Goal: Task Accomplishment & Management: Complete application form

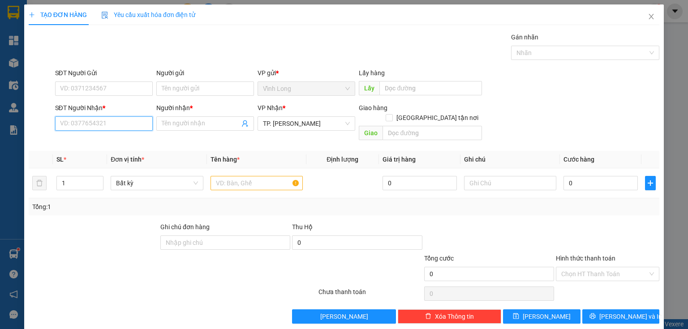
click at [145, 122] on input "SĐT Người Nhận *" at bounding box center [104, 123] width 98 height 14
type input "0945766729"
drag, startPoint x: 116, startPoint y: 142, endPoint x: 193, endPoint y: 138, distance: 77.1
click at [116, 142] on div "0945766729 - [PERSON_NAME]" at bounding box center [104, 141] width 88 height 10
type input "[PERSON_NAME]"
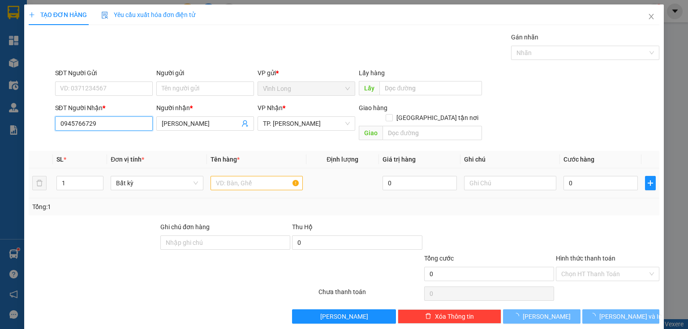
type input "0945766729"
drag, startPoint x: 246, startPoint y: 175, endPoint x: 228, endPoint y: 170, distance: 19.0
click at [245, 176] on input "text" at bounding box center [257, 183] width 92 height 14
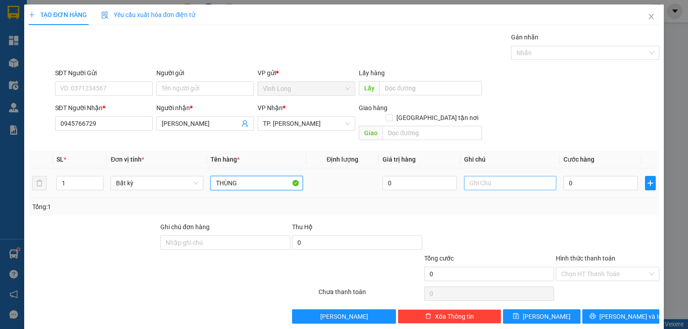
type input "THÙNG"
click at [485, 176] on input "text" at bounding box center [510, 183] width 92 height 14
type input "THUY"
click at [602, 176] on input "0" at bounding box center [601, 183] width 74 height 14
type input "3"
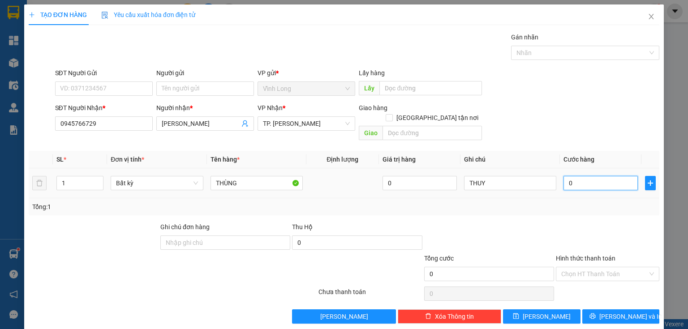
type input "3"
type input "30"
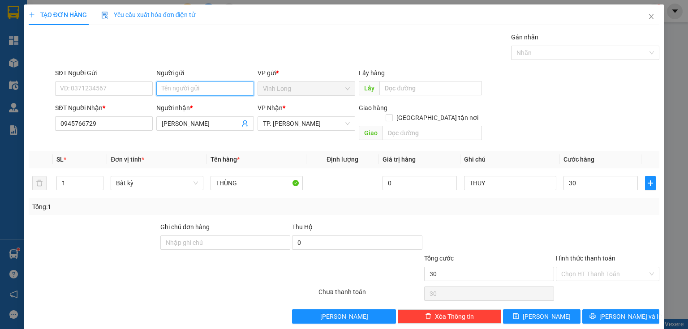
type input "30.000"
click at [215, 91] on input "Người gửi" at bounding box center [205, 89] width 98 height 14
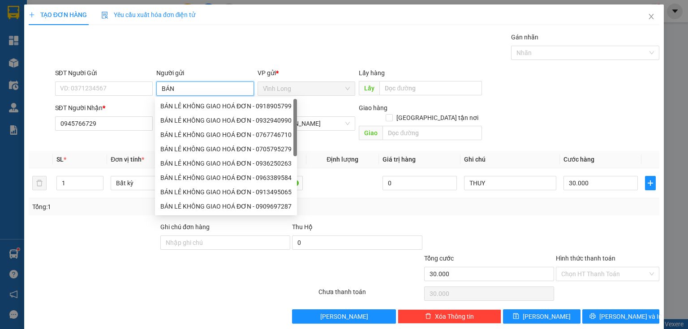
type input "BÁN"
drag, startPoint x: 207, startPoint y: 104, endPoint x: 151, endPoint y: 100, distance: 57.0
click at [207, 104] on div "BÁN LẺ KHÔNG GIAO HOÁ ĐƠN - 0918905799" at bounding box center [225, 106] width 131 height 10
type input "0918905799"
type input "BÁN LẺ KHÔNG GIAO HOÁ ĐƠN"
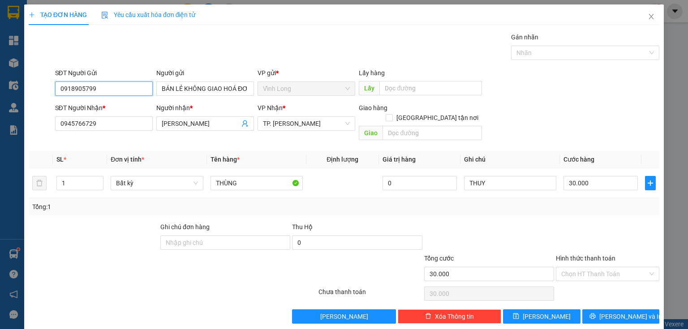
drag, startPoint x: 112, startPoint y: 97, endPoint x: 8, endPoint y: 101, distance: 104.5
click at [0, 100] on div "TẠO ĐƠN HÀNG Yêu cầu xuất hóa đơn điện tử Transit Pickup Surcharge Ids Transit …" at bounding box center [344, 164] width 688 height 329
click at [571, 256] on div "Hình thức thanh toán" at bounding box center [607, 260] width 103 height 13
click at [583, 267] on input "Hình thức thanh toán" at bounding box center [604, 273] width 86 height 13
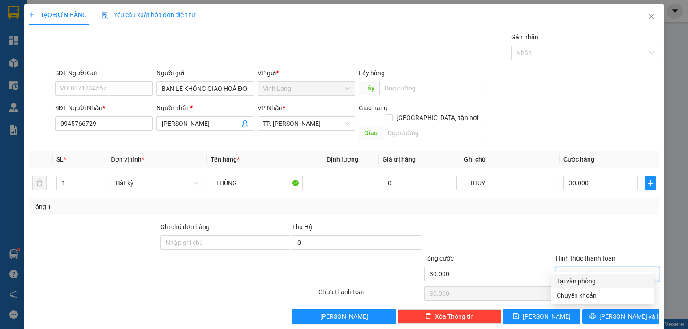
click at [583, 276] on div "Tại văn phòng" at bounding box center [602, 281] width 103 height 14
type input "0"
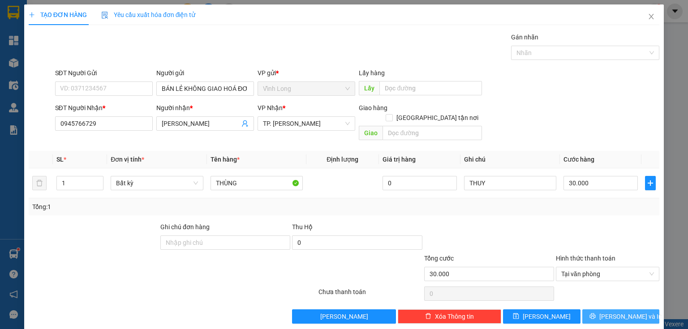
drag, startPoint x: 609, startPoint y: 305, endPoint x: 513, endPoint y: 271, distance: 101.2
click at [603, 310] on button "[PERSON_NAME] và In" at bounding box center [620, 317] width 77 height 14
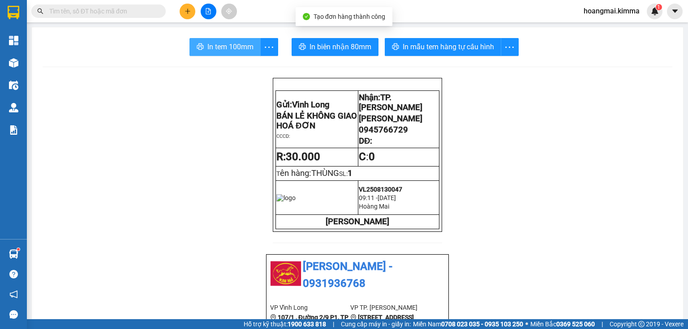
click at [233, 52] on span "In tem 100mm" at bounding box center [230, 46] width 46 height 11
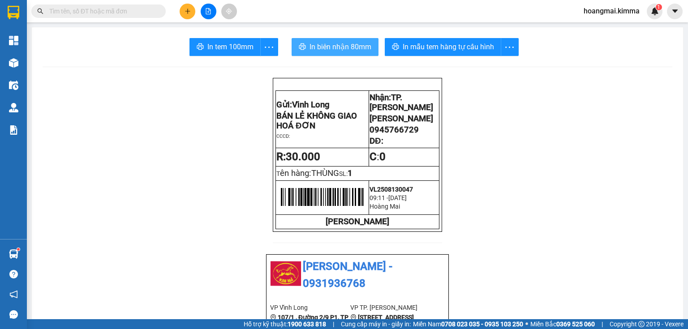
click at [190, 13] on icon "plus" at bounding box center [188, 11] width 6 height 6
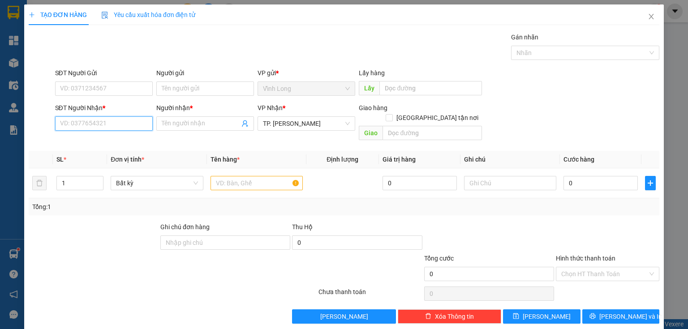
click at [115, 128] on input "SĐT Người Nhận *" at bounding box center [104, 123] width 98 height 14
type input "0908662238"
drag, startPoint x: 163, startPoint y: 125, endPoint x: 151, endPoint y: 105, distance: 23.7
click at [159, 114] on div "Người nhận * Tên người nhận" at bounding box center [205, 118] width 98 height 31
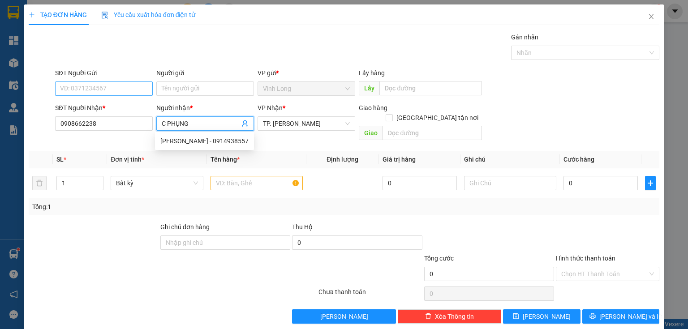
type input "C PHỤNG"
click at [123, 87] on input "SĐT Người Gửi" at bounding box center [104, 89] width 98 height 14
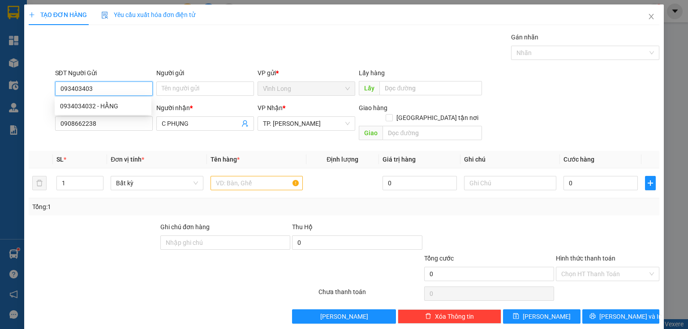
type input "0934034032"
click at [127, 103] on div "0934034032 - HẰNG" at bounding box center [103, 106] width 86 height 10
type input "HẰNG"
type input "0934034032"
click at [240, 176] on input "text" at bounding box center [257, 183] width 92 height 14
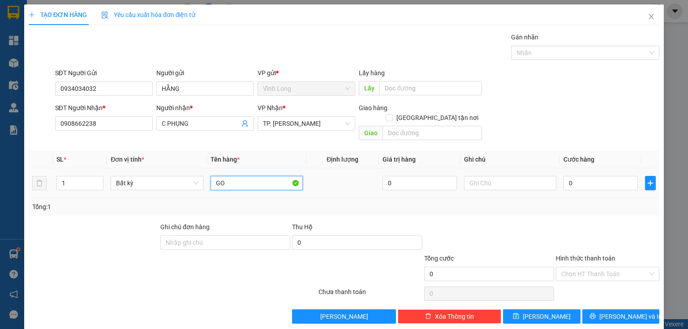
type input "G"
type input "HỘP"
click at [488, 176] on input "text" at bounding box center [510, 183] width 92 height 14
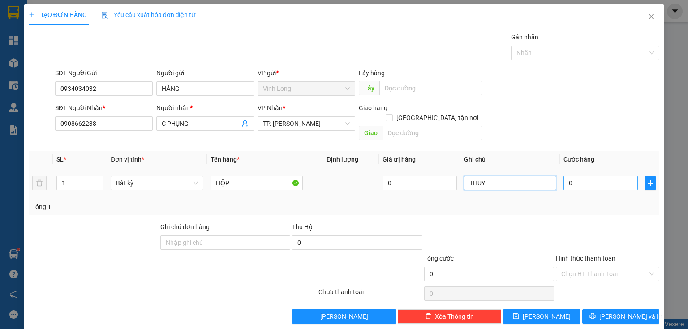
type input "THUY"
click at [589, 178] on input "0" at bounding box center [601, 183] width 74 height 14
type input "2"
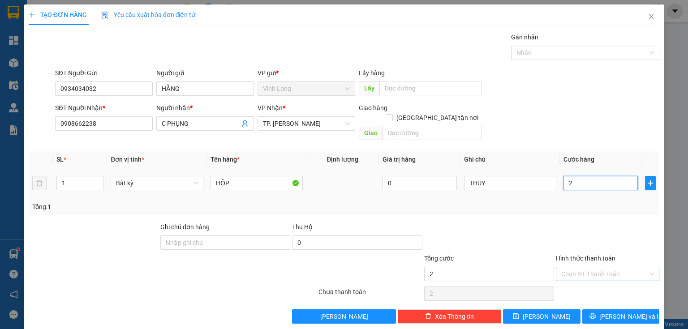
type input "20"
click at [576, 267] on div "Chọn HT Thanh Toán" at bounding box center [607, 274] width 103 height 14
type input "20.000"
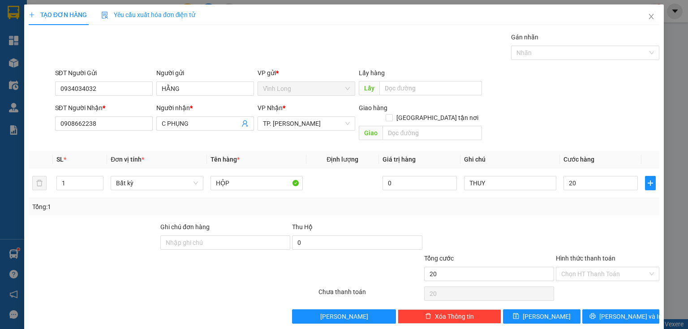
type input "20.000"
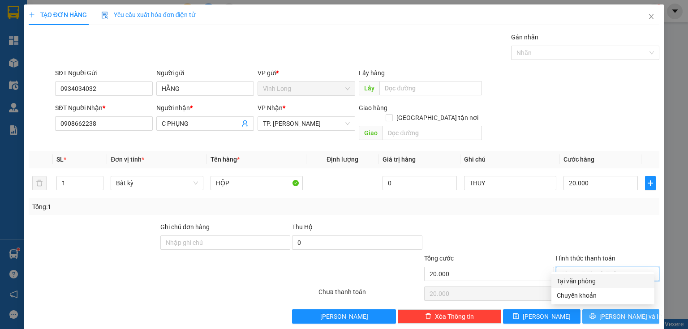
drag, startPoint x: 577, startPoint y: 280, endPoint x: 590, endPoint y: 302, distance: 26.1
click at [578, 282] on div "Tại văn phòng" at bounding box center [603, 281] width 92 height 10
type input "0"
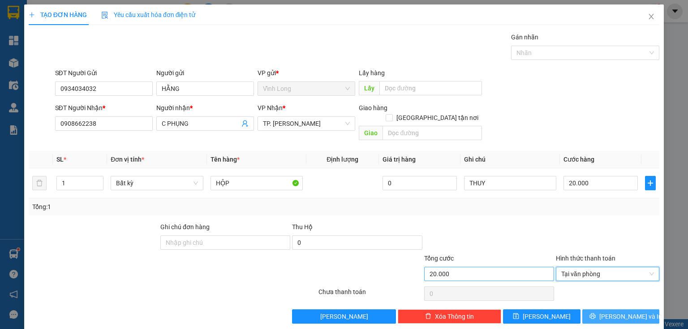
drag, startPoint x: 593, startPoint y: 301, endPoint x: 516, endPoint y: 264, distance: 85.4
click at [589, 310] on button "[PERSON_NAME] và In" at bounding box center [620, 317] width 77 height 14
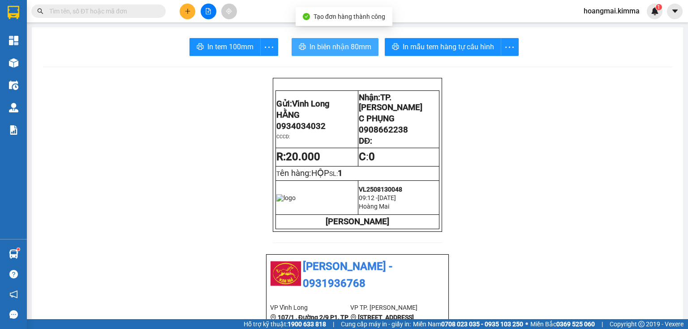
click at [334, 52] on button "In biên nhận 80mm" at bounding box center [335, 47] width 87 height 18
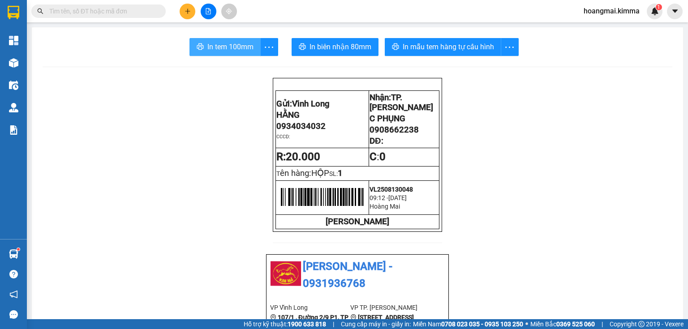
click at [226, 50] on span "In tem 100mm" at bounding box center [230, 46] width 46 height 11
click at [193, 11] on button at bounding box center [188, 12] width 16 height 16
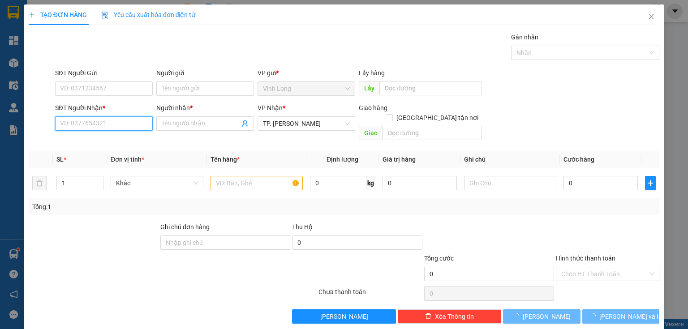
click at [128, 117] on input "SĐT Người Nhận *" at bounding box center [104, 123] width 98 height 14
type input "0946889112"
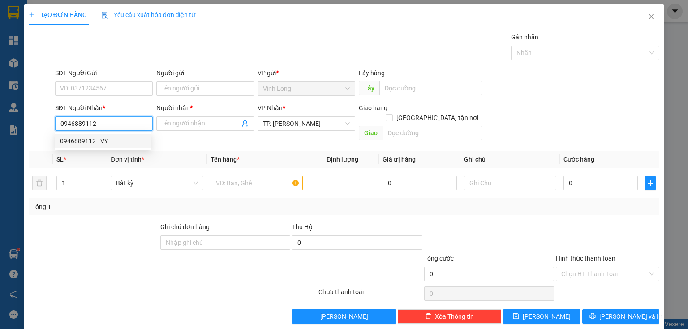
click at [98, 142] on div "0946889112 - VY" at bounding box center [103, 141] width 86 height 10
type input "VY"
type input "0946889112"
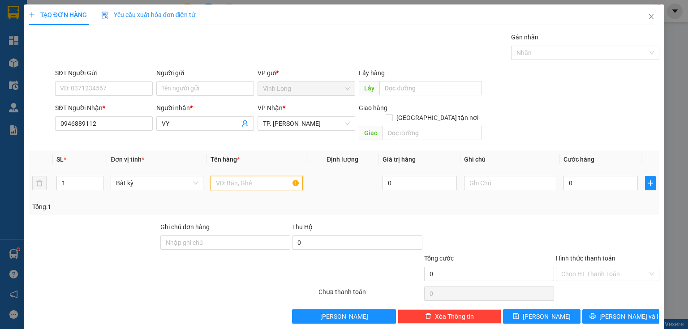
click at [249, 176] on input "text" at bounding box center [257, 183] width 92 height 14
type input "THÙNG CAM"
click at [521, 177] on input "text" at bounding box center [510, 183] width 92 height 14
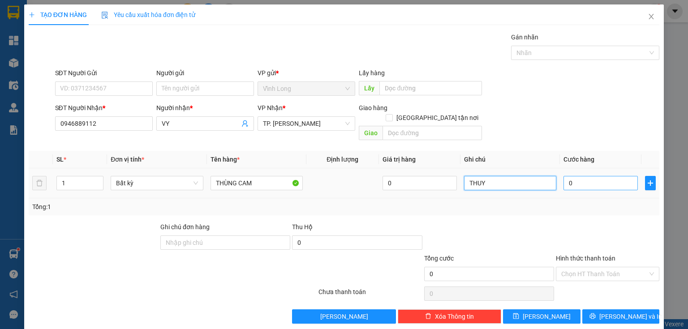
type input "THUY"
click at [588, 176] on input "0" at bounding box center [601, 183] width 74 height 14
type input "4"
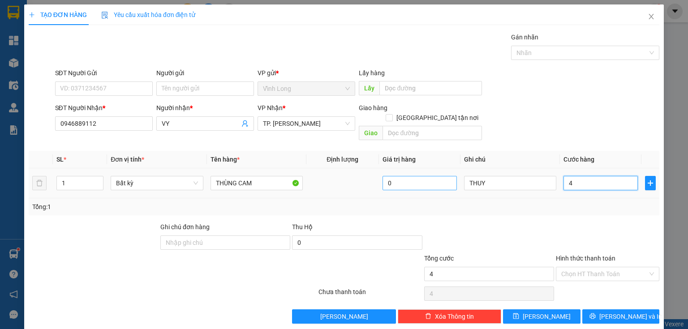
type input "40"
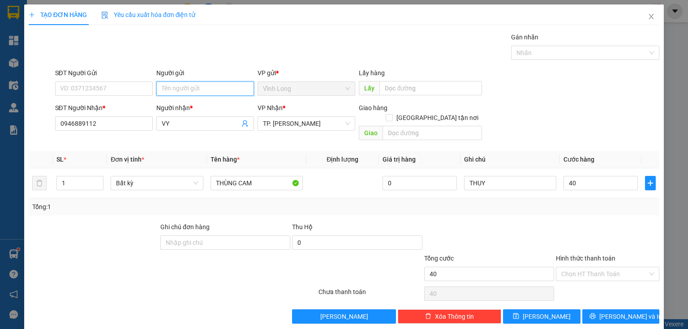
type input "40.000"
click at [209, 93] on input "Người gửi" at bounding box center [205, 89] width 98 height 14
type input "BÁN"
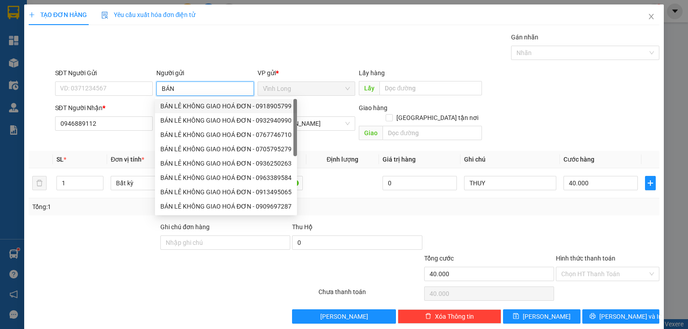
drag, startPoint x: 192, startPoint y: 104, endPoint x: 181, endPoint y: 104, distance: 10.3
click at [189, 104] on div "BÁN LẺ KHÔNG GIAO HOÁ ĐƠN - 0918905799" at bounding box center [225, 106] width 131 height 10
type input "0918905799"
type input "BÁN LẺ KHÔNG GIAO HOÁ ĐƠN"
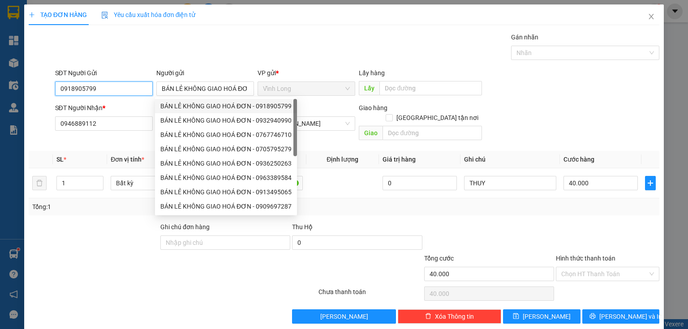
drag, startPoint x: 111, startPoint y: 88, endPoint x: 0, endPoint y: 99, distance: 111.6
click at [0, 100] on div "TẠO ĐƠN HÀNG Yêu cầu xuất hóa đơn điện tử Transit Pickup Surcharge Ids Transit …" at bounding box center [344, 164] width 688 height 329
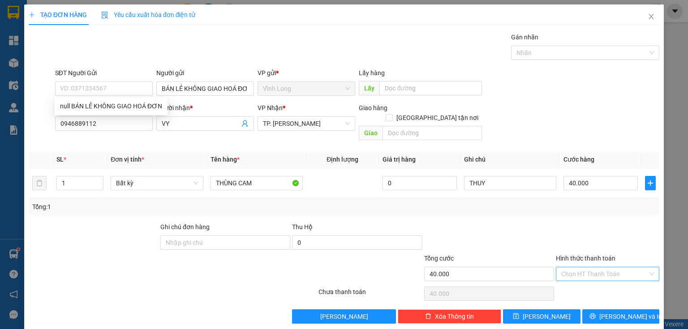
click at [619, 267] on input "Hình thức thanh toán" at bounding box center [604, 273] width 86 height 13
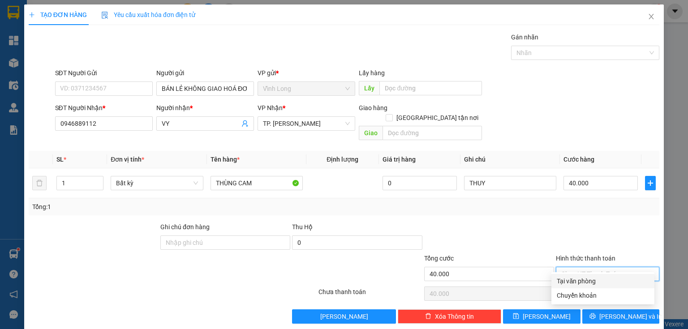
click at [592, 281] on div "Tại văn phòng" at bounding box center [603, 281] width 92 height 10
type input "0"
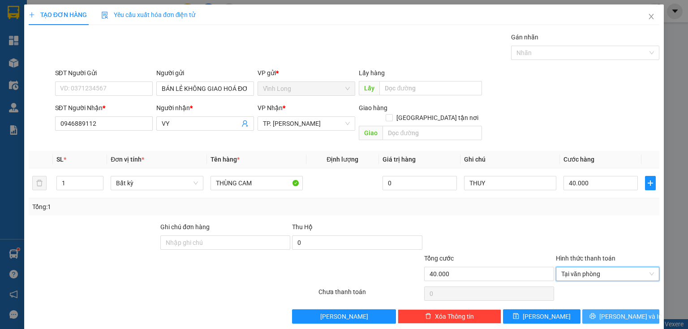
click at [609, 312] on span "[PERSON_NAME] và In" at bounding box center [630, 317] width 63 height 10
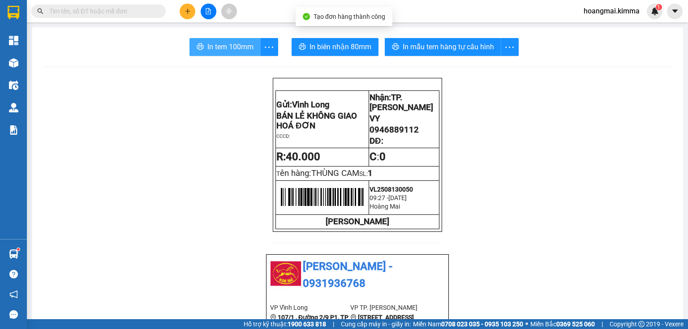
click at [215, 47] on span "In tem 100mm" at bounding box center [230, 46] width 46 height 11
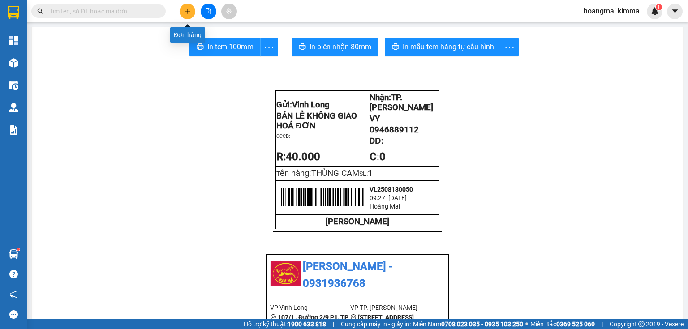
click at [186, 10] on icon "plus" at bounding box center [188, 11] width 6 height 6
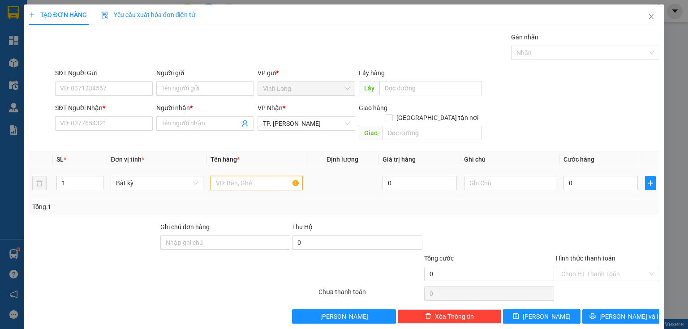
click at [240, 176] on input "text" at bounding box center [257, 183] width 92 height 14
type input "THÙNG MUS"
click at [488, 176] on input "text" at bounding box center [510, 183] width 92 height 14
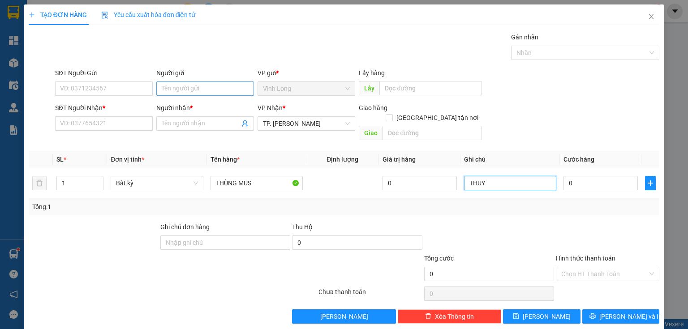
type input "THUY"
click at [240, 91] on input "Người gửi" at bounding box center [205, 89] width 98 height 14
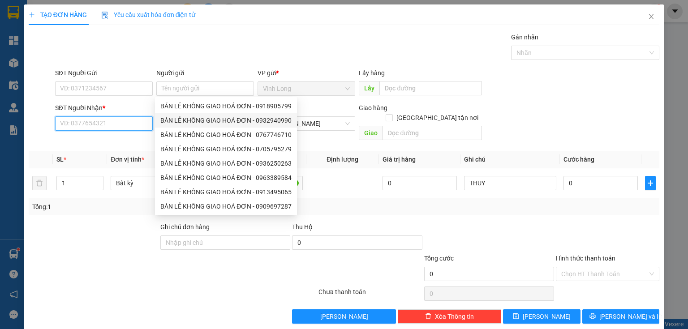
click at [145, 120] on input "SĐT Người Nhận *" at bounding box center [104, 123] width 98 height 14
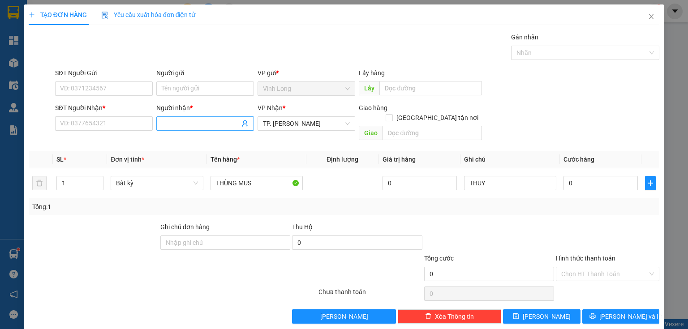
click at [157, 122] on span at bounding box center [205, 123] width 98 height 14
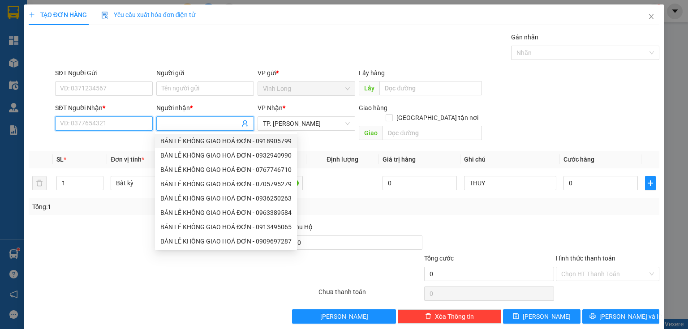
click at [109, 124] on input "SĐT Người Nhận *" at bounding box center [104, 123] width 98 height 14
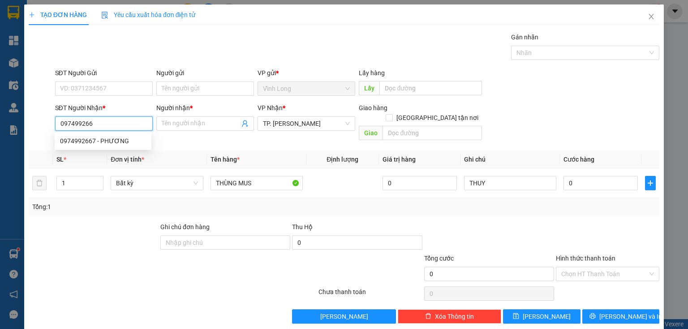
type input "0974992667"
click at [118, 144] on div "0974992667 - PHƯƠNG" at bounding box center [103, 141] width 86 height 10
type input "PHƯƠNG"
type input "0974992667"
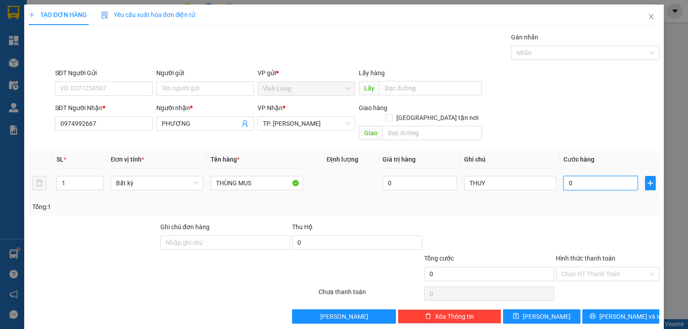
click at [592, 176] on input "0" at bounding box center [601, 183] width 74 height 14
type input "1"
type input "10"
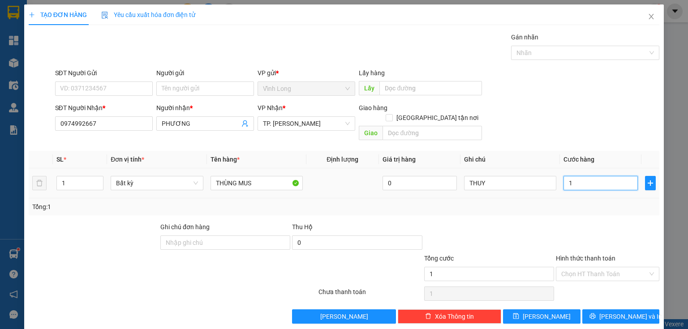
type input "10"
type input "100"
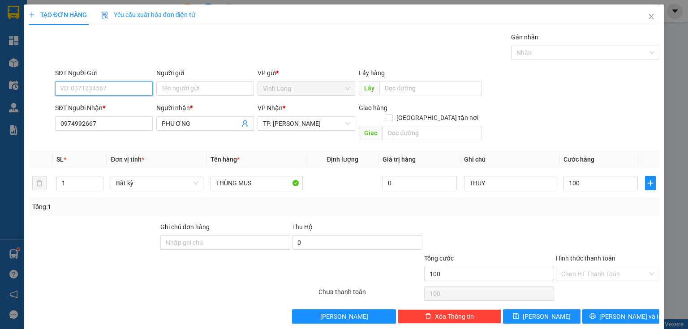
type input "100.000"
click at [87, 85] on input "SĐT Người Gửi" at bounding box center [104, 89] width 98 height 14
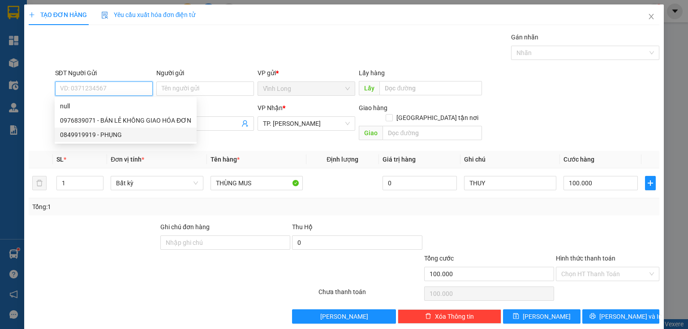
click at [110, 136] on div "0849919919 - PHỤNG" at bounding box center [125, 135] width 131 height 10
type input "0849919919"
type input "PHỤNG"
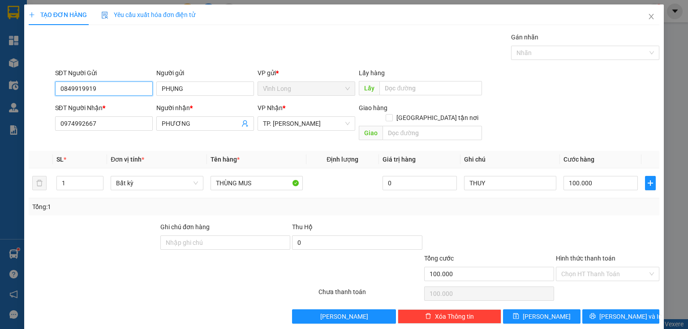
drag, startPoint x: 127, startPoint y: 88, endPoint x: 16, endPoint y: 81, distance: 110.9
click at [0, 86] on div "TẠO ĐƠN HÀNG Yêu cầu xuất hóa đơn điện tử Transit Pickup Surcharge Ids Transit …" at bounding box center [344, 164] width 688 height 329
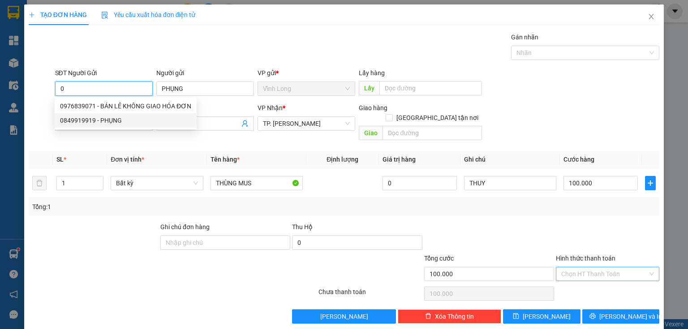
drag, startPoint x: 556, startPoint y: 264, endPoint x: 566, endPoint y: 271, distance: 12.6
click at [556, 267] on div "Chọn HT Thanh Toán" at bounding box center [607, 274] width 103 height 14
type input "0"
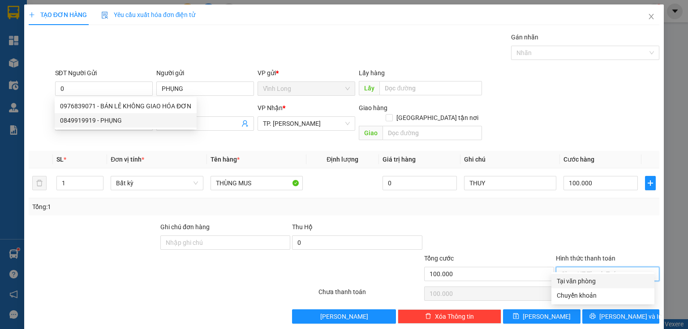
click at [576, 281] on div "Tại văn phòng" at bounding box center [603, 281] width 92 height 10
type input "0"
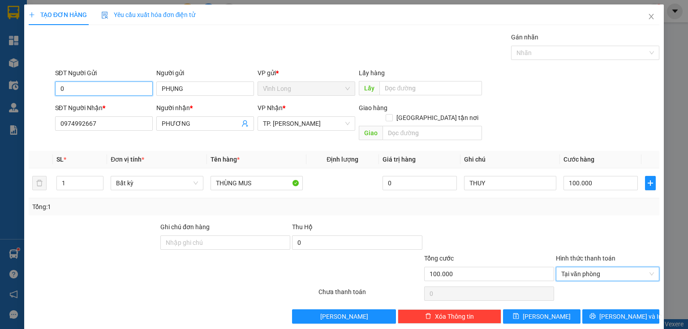
click at [138, 82] on input "0" at bounding box center [104, 89] width 98 height 14
type input "0934001148"
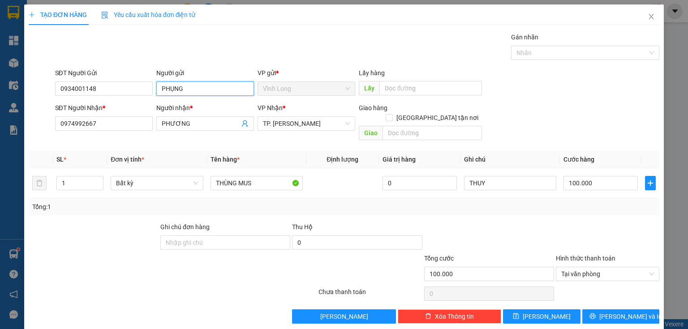
drag, startPoint x: 195, startPoint y: 88, endPoint x: 0, endPoint y: 106, distance: 196.1
click at [0, 106] on div "TẠO ĐƠN HÀNG Yêu cầu xuất hóa đơn điện tử Transit Pickup Surcharge Ids Transit …" at bounding box center [344, 164] width 688 height 329
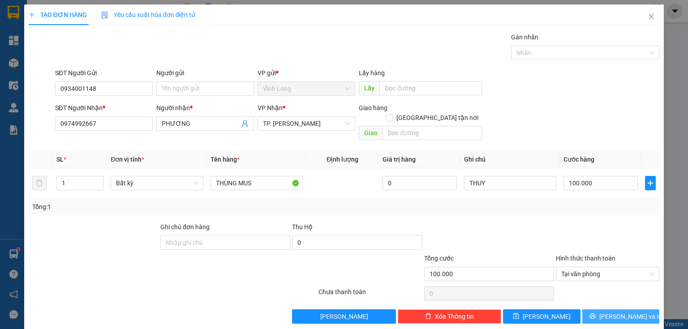
click at [607, 310] on button "[PERSON_NAME] và In" at bounding box center [620, 317] width 77 height 14
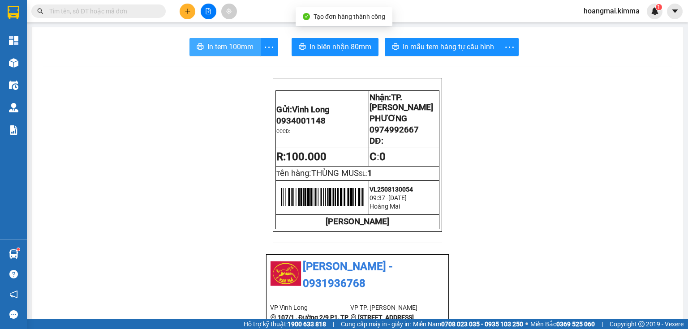
click at [201, 49] on button "In tem 100mm" at bounding box center [224, 47] width 71 height 18
click at [192, 9] on button at bounding box center [188, 12] width 16 height 16
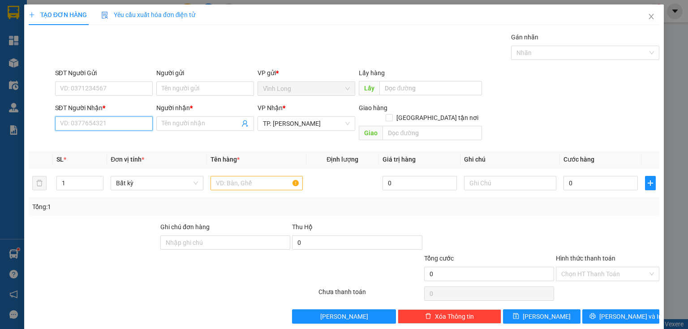
click at [109, 125] on input "SĐT Người Nhận *" at bounding box center [104, 123] width 98 height 14
type input "0368115139"
click at [118, 139] on div "0368115139 - ANH VIỄN" at bounding box center [103, 141] width 86 height 10
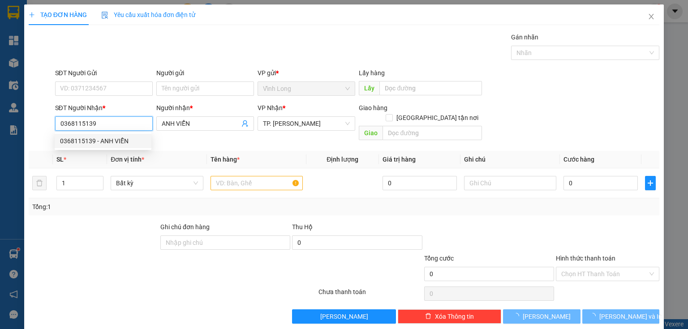
type input "ANH VIỄN"
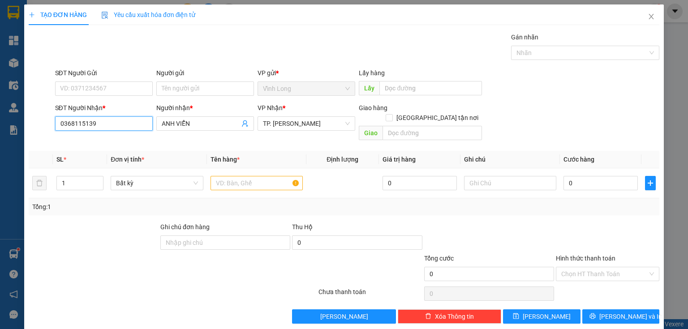
drag, startPoint x: 120, startPoint y: 123, endPoint x: 21, endPoint y: 133, distance: 99.9
click at [21, 133] on div "TẠO ĐƠN HÀNG Yêu cầu xuất hóa đơn điện tử Transit Pickup Surcharge Ids Transit …" at bounding box center [344, 164] width 688 height 329
type input "0368115139"
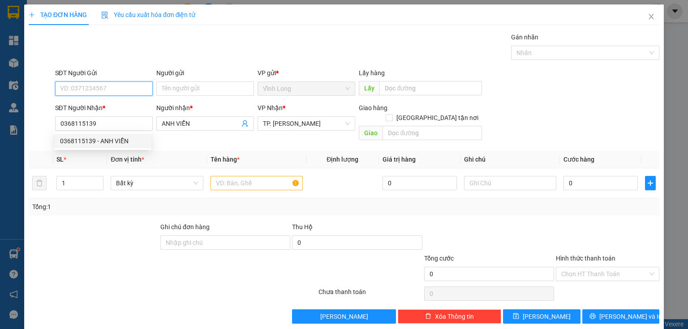
click at [84, 91] on input "SĐT Người Gửi" at bounding box center [104, 89] width 98 height 14
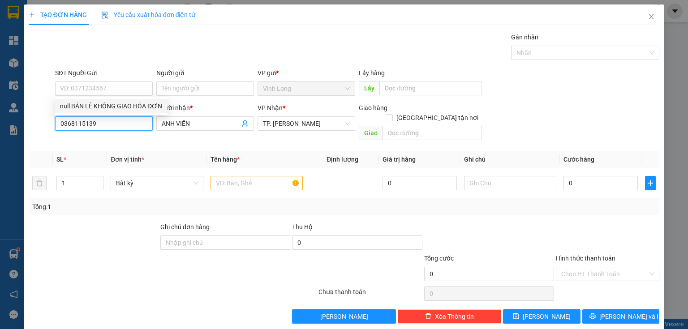
click at [119, 125] on input "0368115139" at bounding box center [104, 123] width 98 height 14
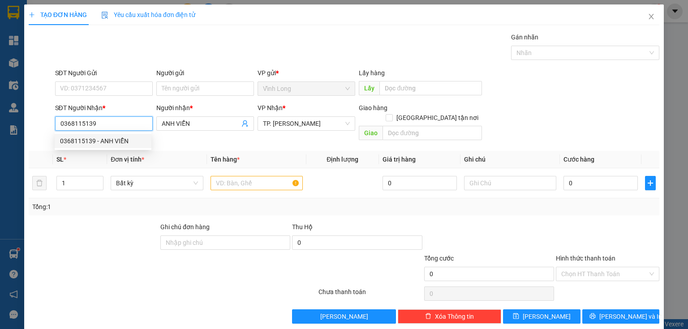
drag, startPoint x: 119, startPoint y: 125, endPoint x: 70, endPoint y: 135, distance: 50.2
click at [5, 153] on div "TẠO ĐƠN HÀNG Yêu cầu xuất hóa đơn điện tử Transit Pickup Surcharge Ids Transit …" at bounding box center [344, 164] width 688 height 329
drag, startPoint x: 182, startPoint y: 89, endPoint x: 160, endPoint y: 88, distance: 22.4
click at [181, 88] on input "Người gửi" at bounding box center [205, 89] width 98 height 14
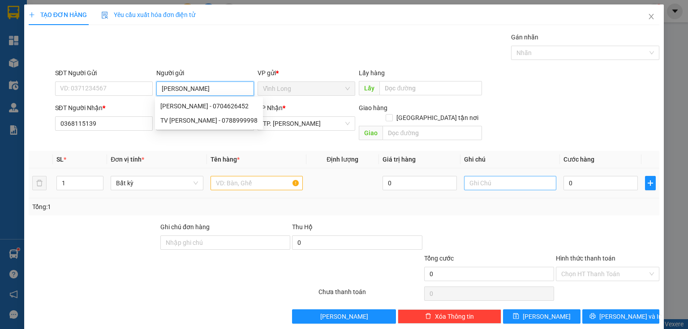
type input "[PERSON_NAME]"
click at [512, 176] on input "text" at bounding box center [510, 183] width 92 height 14
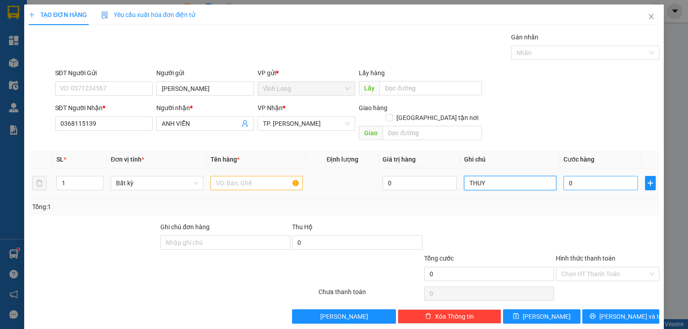
type input "THUY"
click at [576, 176] on input "0" at bounding box center [601, 183] width 74 height 14
type input "4"
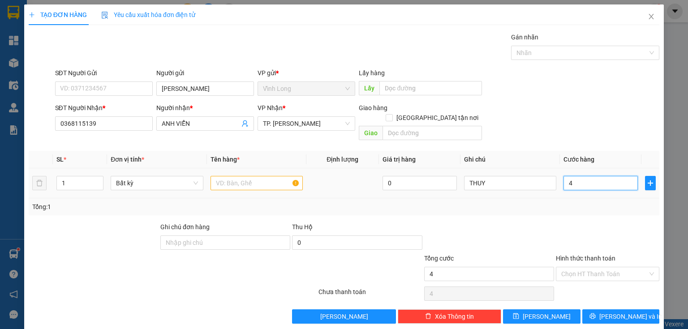
type input "40"
type input "40.000"
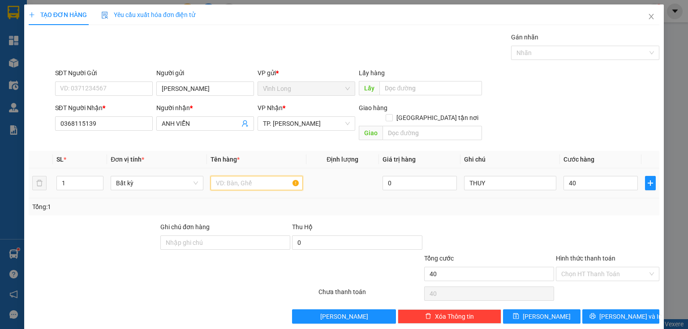
type input "40.000"
click at [223, 176] on input "text" at bounding box center [257, 183] width 92 height 14
click at [603, 270] on span at bounding box center [604, 273] width 86 height 13
type input "GÓI NP"
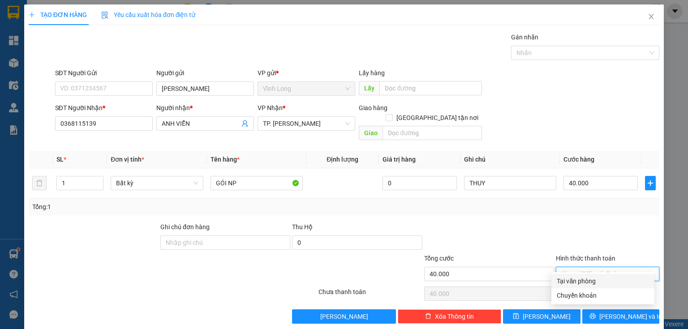
click at [605, 279] on div "Tại văn phòng" at bounding box center [603, 281] width 92 height 10
type input "0"
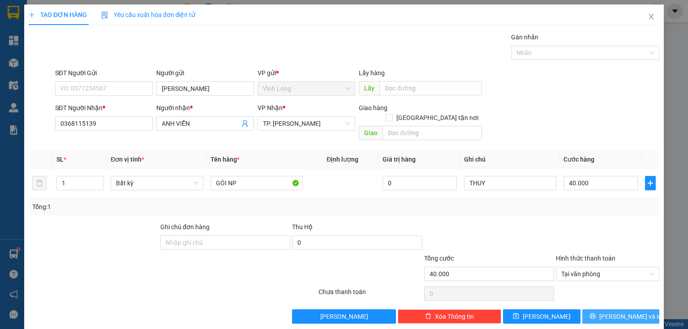
click at [605, 310] on button "[PERSON_NAME] và In" at bounding box center [620, 317] width 77 height 14
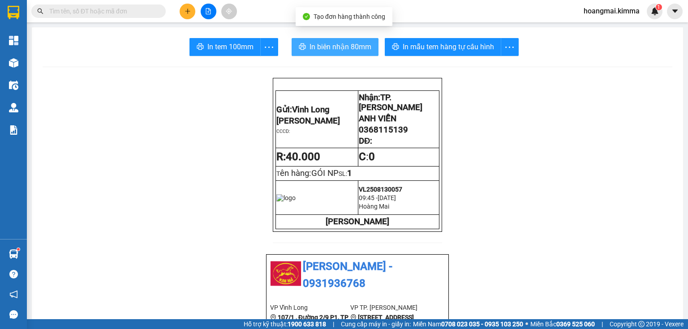
click at [337, 38] on button "In biên nhận 80mm" at bounding box center [335, 47] width 87 height 18
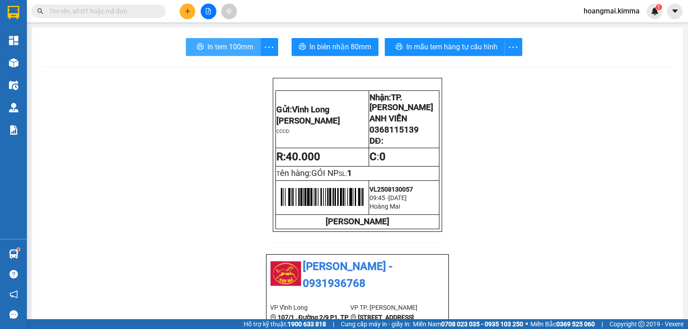
click at [228, 47] on span "In tem 100mm" at bounding box center [230, 46] width 46 height 11
click at [123, 11] on input "text" at bounding box center [102, 11] width 106 height 10
click at [129, 11] on input "text" at bounding box center [102, 11] width 106 height 10
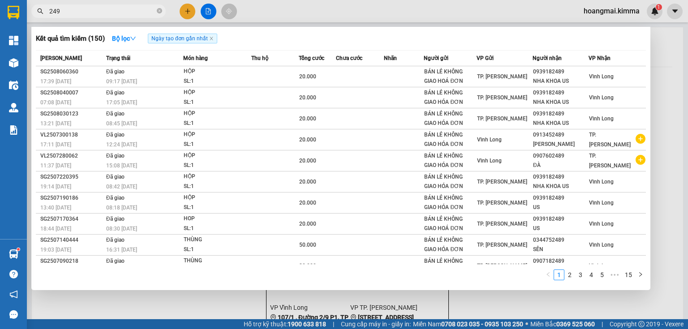
type input "2499"
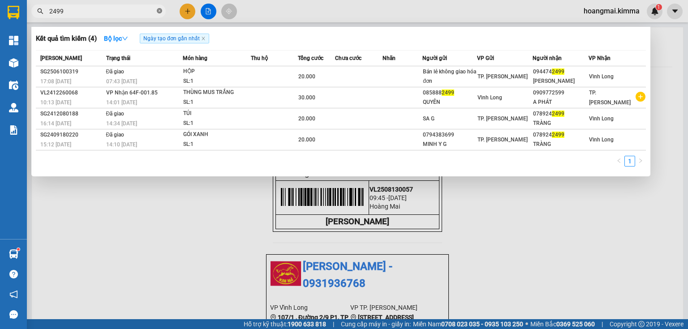
click at [158, 7] on span at bounding box center [159, 11] width 5 height 9
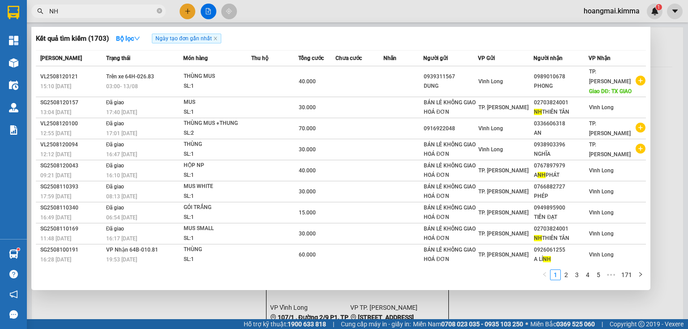
type input "NH"
click at [157, 12] on icon "close-circle" at bounding box center [159, 10] width 5 height 5
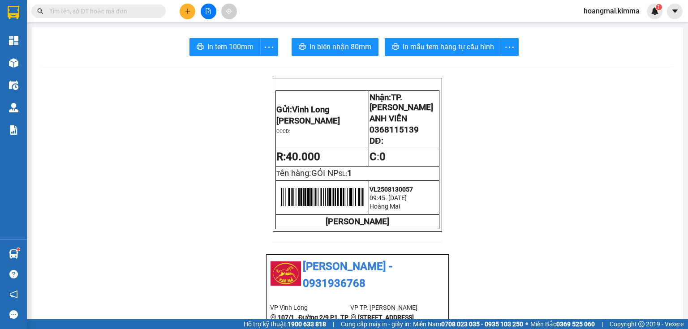
click at [185, 13] on icon "plus" at bounding box center [188, 11] width 6 height 6
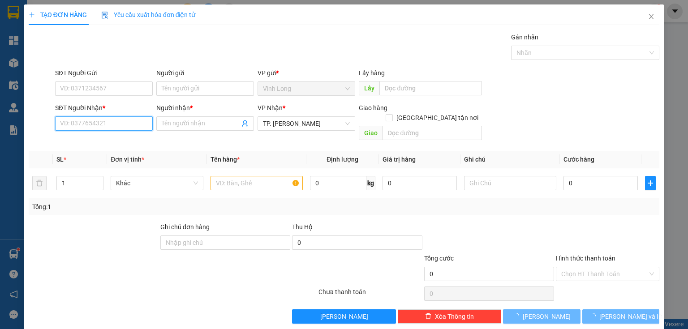
click at [118, 120] on input "SĐT Người Nhận *" at bounding box center [104, 123] width 98 height 14
type input "0933048440"
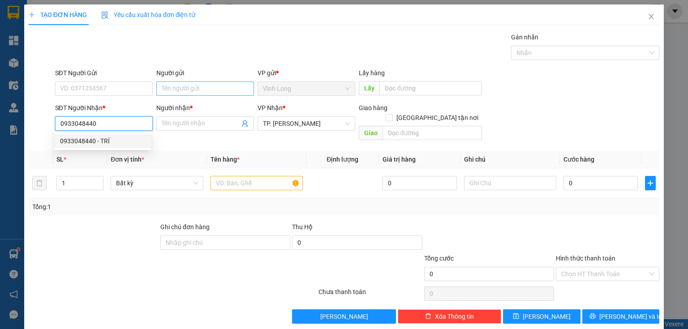
drag, startPoint x: 103, startPoint y: 138, endPoint x: 158, endPoint y: 95, distance: 69.9
click at [103, 138] on div "0933048440 - TRÍ" at bounding box center [103, 141] width 86 height 10
type input "TRÍ"
type input "0933048440"
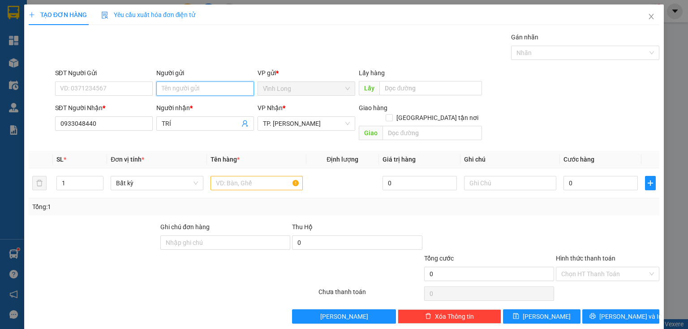
click at [174, 86] on input "Người gửi" at bounding box center [205, 89] width 98 height 14
type input "H"
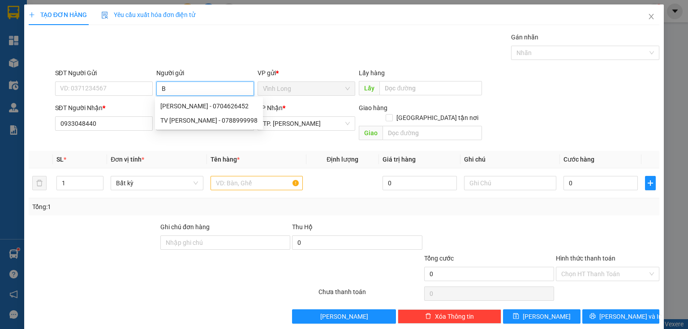
type input "BÁ"
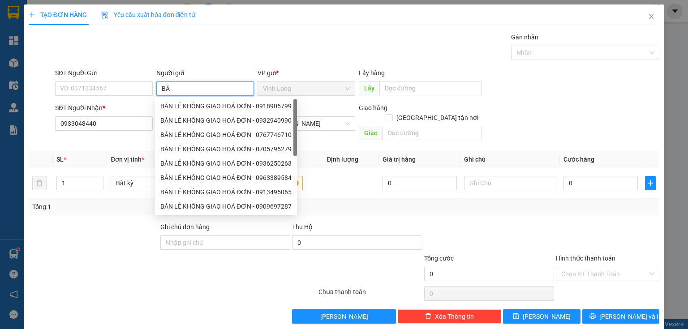
click at [180, 105] on div "BÁN LẺ KHÔNG GIAO HOÁ ĐƠN - 0918905799" at bounding box center [225, 106] width 131 height 10
type input "0918905799"
type input "BÁN LẺ KHÔNG GIAO HOÁ ĐƠN"
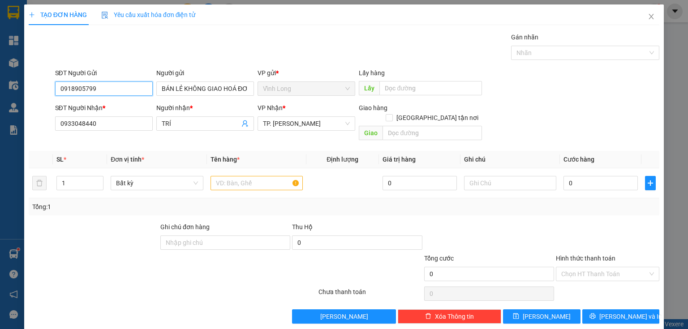
drag, startPoint x: 0, startPoint y: 115, endPoint x: 79, endPoint y: 105, distance: 79.5
click at [0, 120] on div "TẠO ĐƠN HÀNG Yêu cầu xuất hóa đơn điện tử Transit Pickup Surcharge Ids Transit …" at bounding box center [344, 164] width 688 height 329
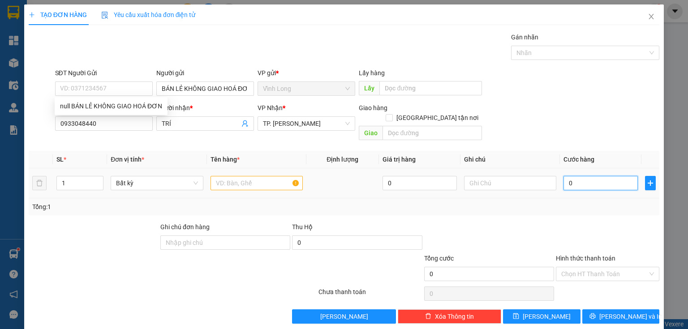
drag, startPoint x: 587, startPoint y: 170, endPoint x: 582, endPoint y: 169, distance: 5.0
click at [587, 176] on input "0" at bounding box center [601, 183] width 74 height 14
type input "2"
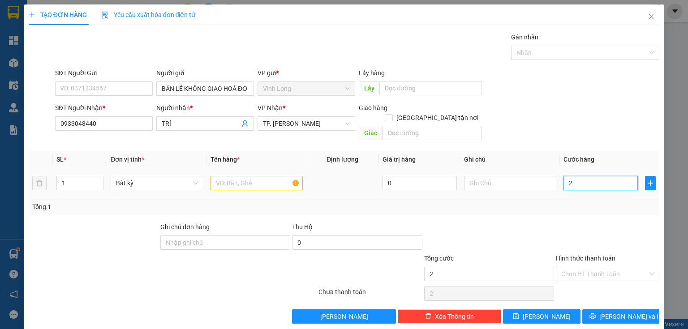
type input "20"
type input "20.000"
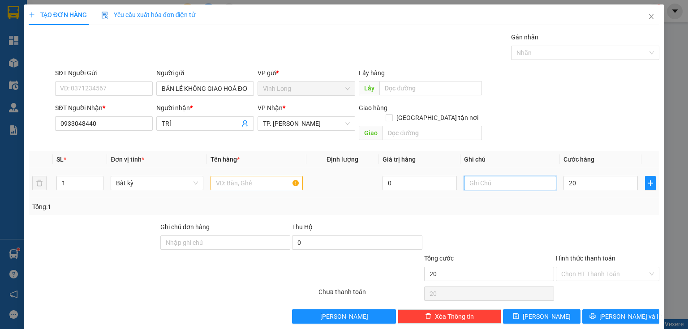
type input "20.000"
click at [505, 176] on input "text" at bounding box center [510, 183] width 92 height 14
type input "THUY"
click at [237, 176] on input "text" at bounding box center [257, 183] width 92 height 14
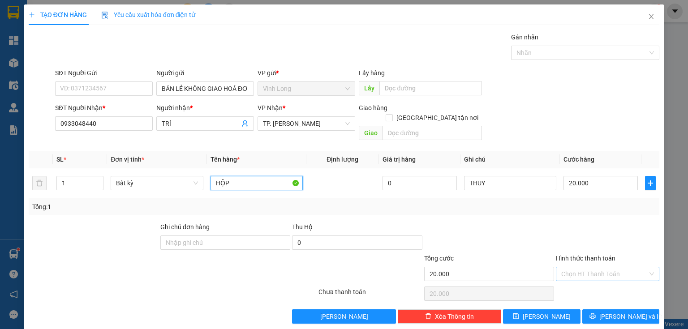
type input "HỘP"
click at [589, 267] on input "Hình thức thanh toán" at bounding box center [604, 273] width 86 height 13
drag, startPoint x: 584, startPoint y: 272, endPoint x: 581, endPoint y: 283, distance: 11.3
click at [583, 276] on div "Transit Pickup Surcharge Ids Transit Deliver Surcharge Ids Transit Deliver Surc…" at bounding box center [344, 178] width 631 height 292
click at [580, 267] on input "Hình thức thanh toán" at bounding box center [604, 273] width 86 height 13
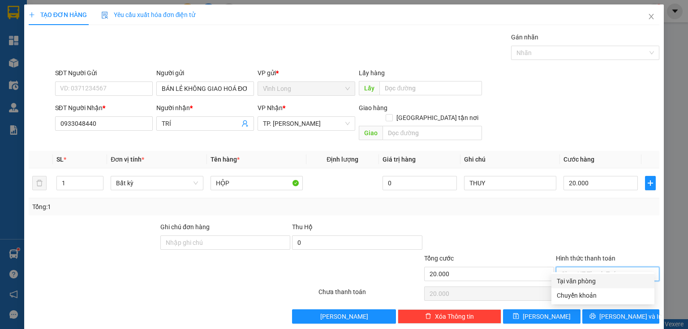
click at [577, 280] on div "Tại văn phòng" at bounding box center [603, 281] width 92 height 10
type input "0"
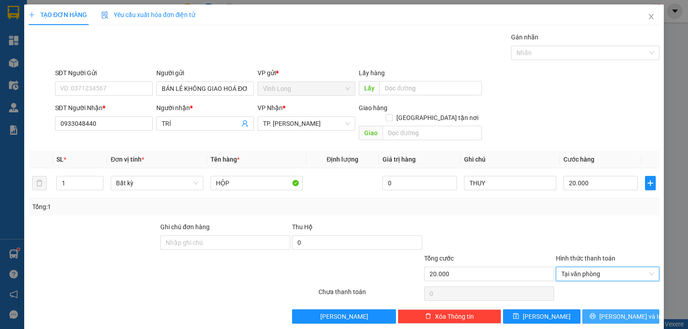
click at [602, 311] on button "[PERSON_NAME] và In" at bounding box center [620, 317] width 77 height 14
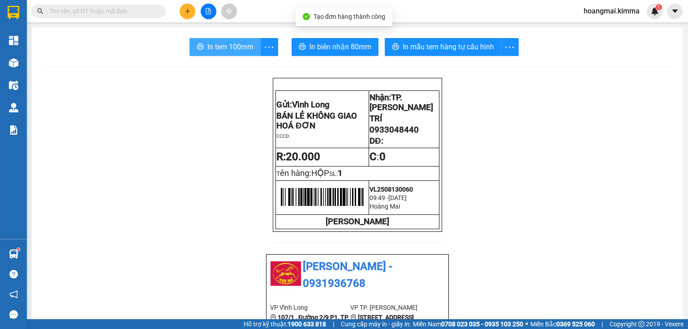
click at [228, 43] on span "In tem 100mm" at bounding box center [230, 46] width 46 height 11
click at [185, 16] on button at bounding box center [188, 12] width 16 height 16
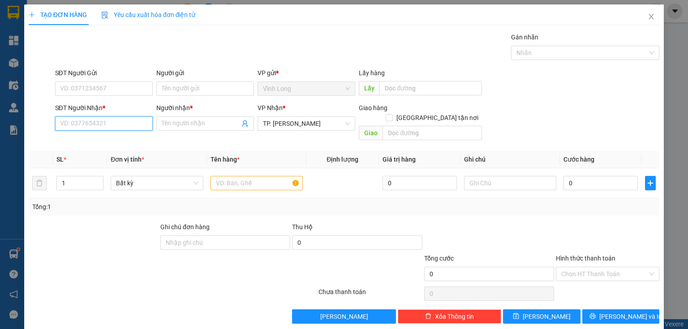
drag, startPoint x: 140, startPoint y: 125, endPoint x: 141, endPoint y: 120, distance: 5.0
click at [140, 121] on input "SĐT Người Nhận *" at bounding box center [104, 123] width 98 height 14
type input "0902500215"
click at [124, 138] on div "0902500215 - QUÂN" at bounding box center [103, 141] width 86 height 10
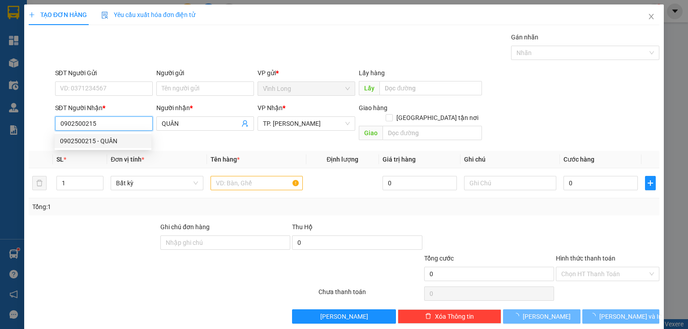
type input "QUÂN"
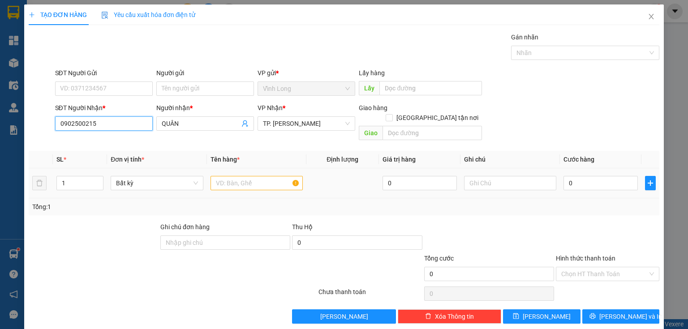
type input "0902500215"
drag, startPoint x: 239, startPoint y: 174, endPoint x: 244, endPoint y: 175, distance: 5.0
click at [242, 176] on input "text" at bounding box center [257, 183] width 92 height 14
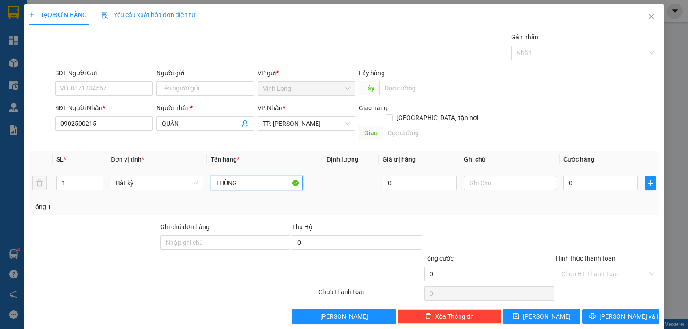
type input "THÙNG"
click at [474, 176] on input "text" at bounding box center [510, 183] width 92 height 14
type input "THUY"
click at [592, 176] on input "0" at bounding box center [601, 183] width 74 height 14
type input "32"
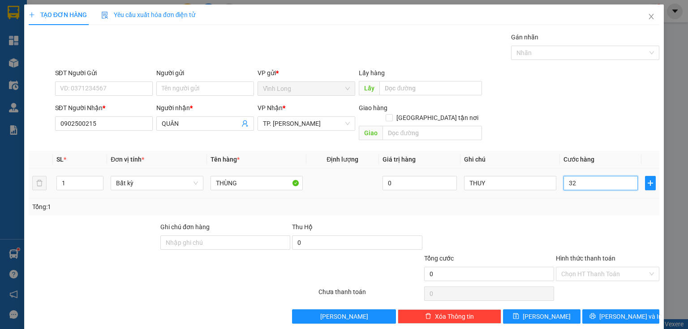
type input "32"
type input "320"
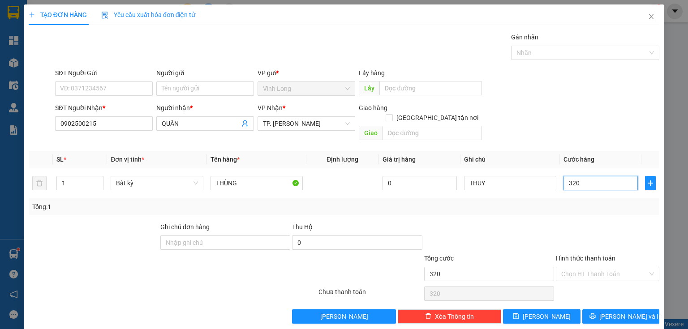
type input "32"
type input "3"
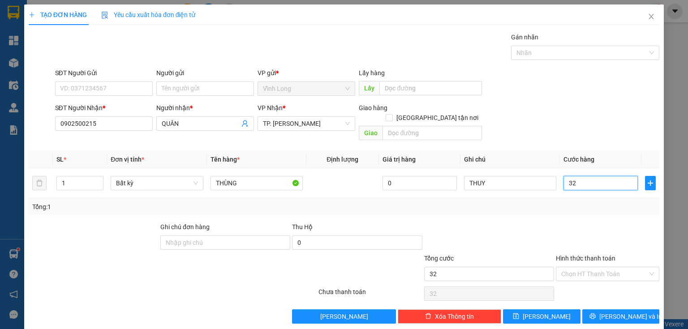
type input "3"
type input "30"
type input "30.000"
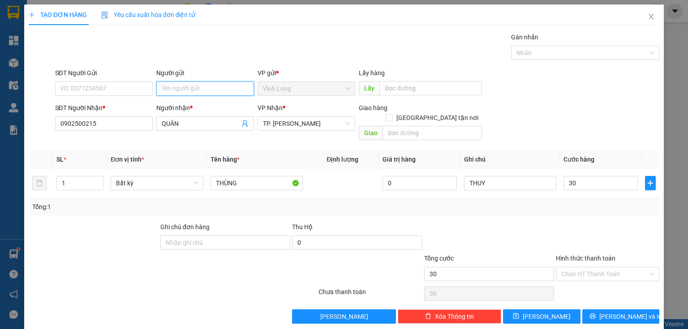
type input "30.000"
click at [188, 88] on input "Người gửi" at bounding box center [205, 89] width 98 height 14
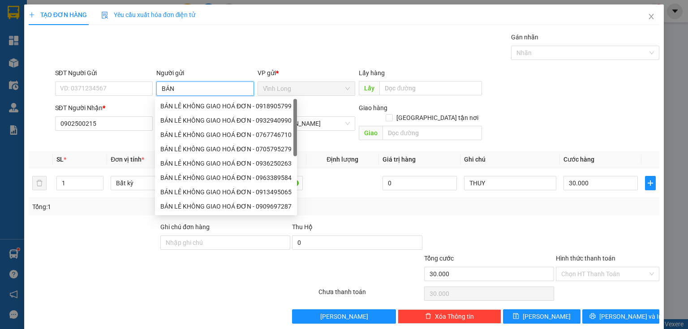
type input "BÁN"
click at [176, 111] on div "BÁN LẺ KHÔNG GIAO HOÁ ĐƠN - 0918905799" at bounding box center [225, 106] width 131 height 10
type input "0918905799"
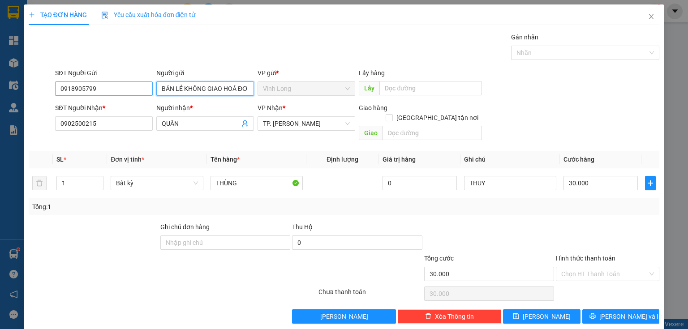
type input "BÁN LẺ KHÔNG GIAO HOÁ ĐƠN"
drag, startPoint x: 127, startPoint y: 89, endPoint x: 0, endPoint y: 67, distance: 129.0
click at [0, 103] on div "TẠO ĐƠN HÀNG Yêu cầu xuất hóa đơn điện tử Transit Pickup Surcharge Ids Transit …" at bounding box center [344, 164] width 688 height 329
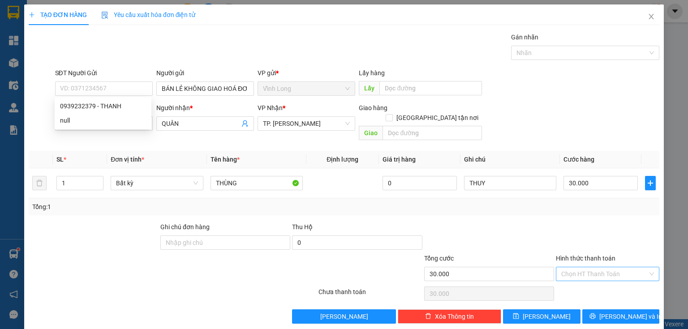
click at [579, 267] on input "Hình thức thanh toán" at bounding box center [604, 273] width 86 height 13
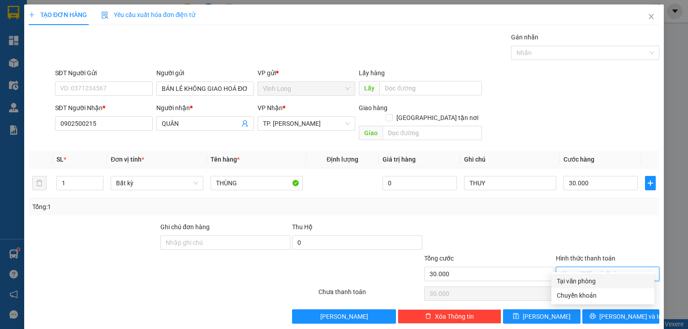
click at [576, 275] on div "Tại văn phòng" at bounding box center [602, 281] width 103 height 14
type input "0"
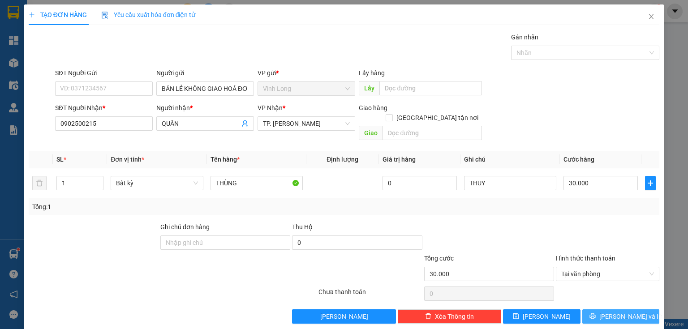
click at [588, 310] on button "[PERSON_NAME] và In" at bounding box center [620, 317] width 77 height 14
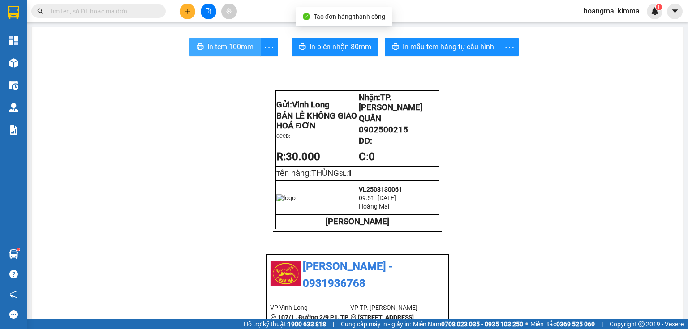
click at [221, 55] on button "In tem 100mm" at bounding box center [224, 47] width 71 height 18
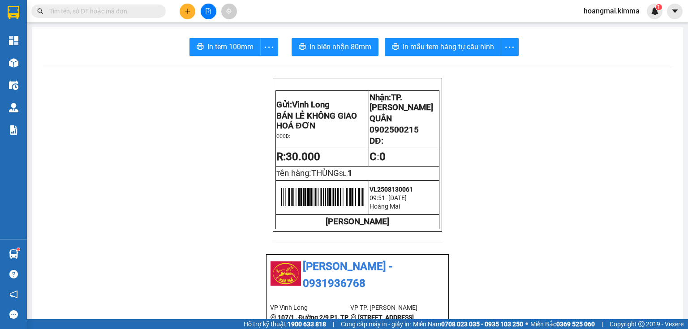
click at [183, 10] on button at bounding box center [188, 12] width 16 height 16
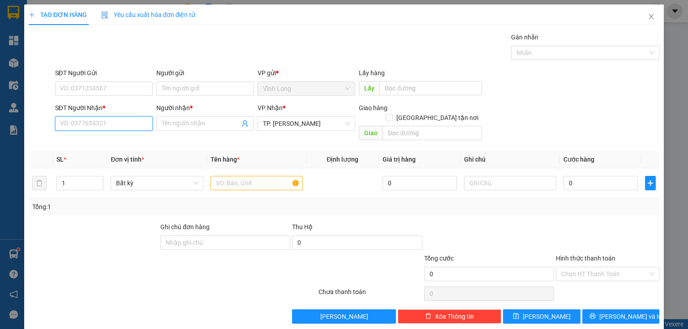
click at [112, 120] on input "SĐT Người Nhận *" at bounding box center [104, 123] width 98 height 14
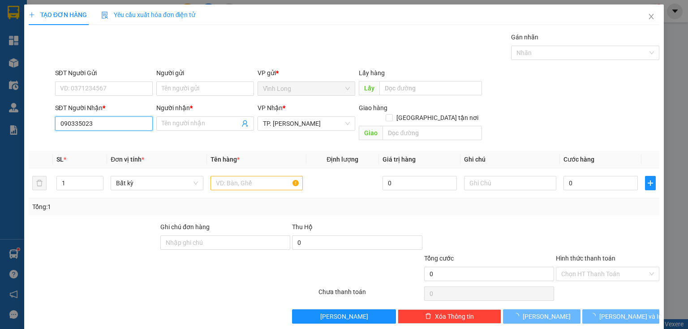
type input "0903350238"
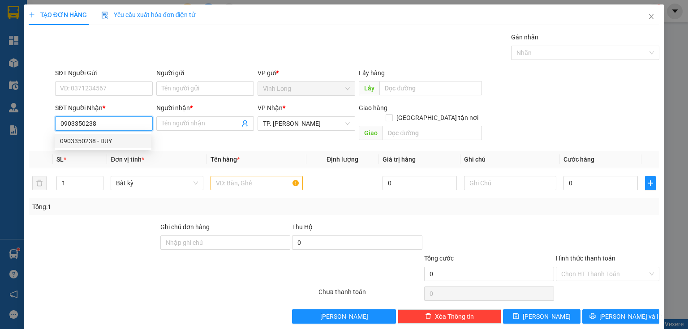
click at [114, 143] on div "0903350238 - DUY" at bounding box center [103, 141] width 86 height 10
type input "DUY"
type input "0903350238"
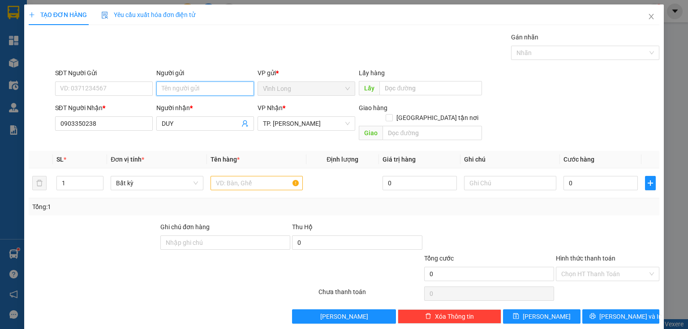
click at [179, 87] on input "Người gửi" at bounding box center [205, 89] width 98 height 14
type input "[PERSON_NAME]"
click at [501, 176] on input "text" at bounding box center [510, 183] width 92 height 14
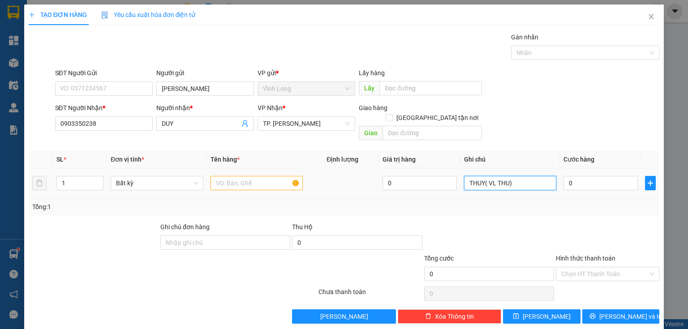
type input "THUY( VL THU)"
click at [281, 176] on input "text" at bounding box center [257, 183] width 92 height 14
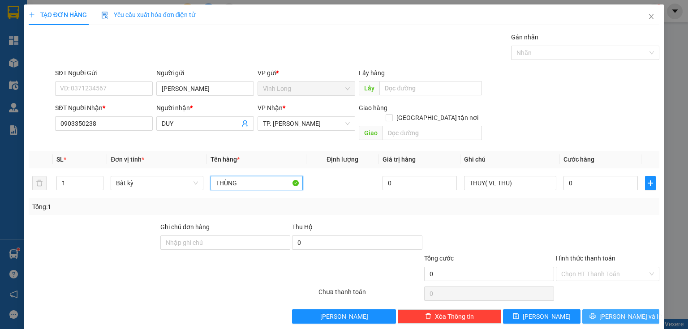
type input "THÙNG"
click at [619, 311] on button "[PERSON_NAME] và In" at bounding box center [620, 317] width 77 height 14
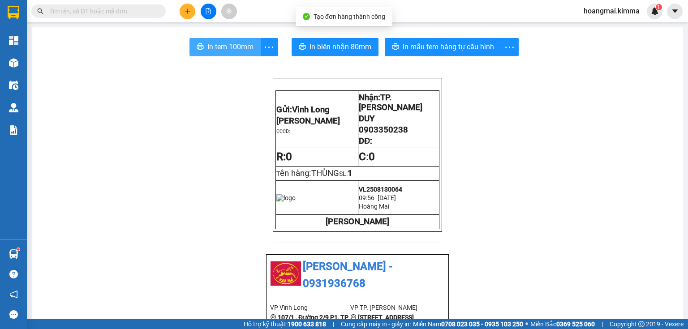
click at [242, 48] on span "In tem 100mm" at bounding box center [230, 46] width 46 height 11
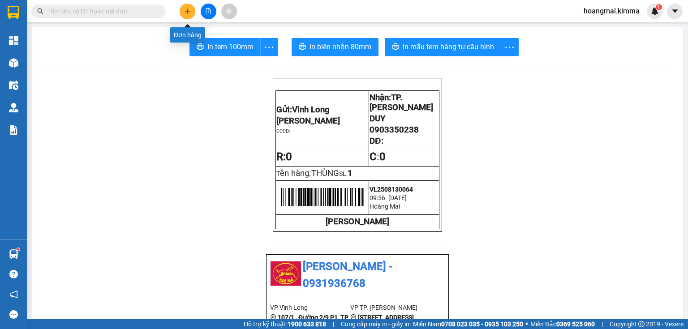
click at [187, 13] on icon "plus" at bounding box center [187, 11] width 0 height 5
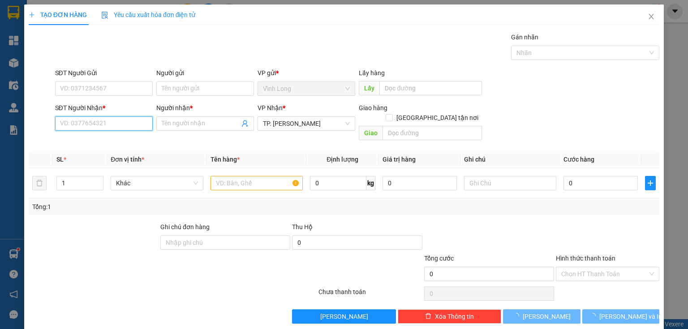
click at [125, 124] on input "SĐT Người Nhận *" at bounding box center [104, 123] width 98 height 14
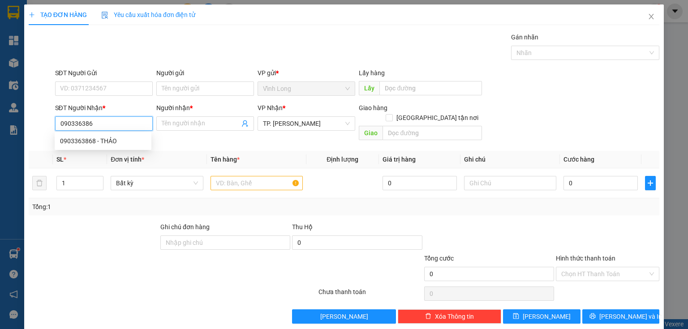
type input "0903363868"
click at [84, 144] on div "0903363868 - THẢO" at bounding box center [103, 141] width 86 height 10
type input "THẢO"
type input "0903363868"
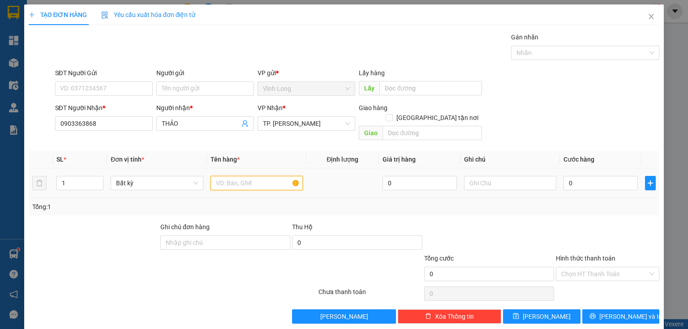
click at [267, 176] on input "text" at bounding box center [257, 183] width 92 height 14
type input "THÙNG"
drag, startPoint x: 32, startPoint y: 173, endPoint x: 48, endPoint y: 195, distance: 27.5
click at [4, 181] on div "TẠO ĐƠN HÀNG Yêu cầu xuất hóa đơn điện tử Transit Pickup Surcharge Ids Transit …" at bounding box center [344, 164] width 688 height 329
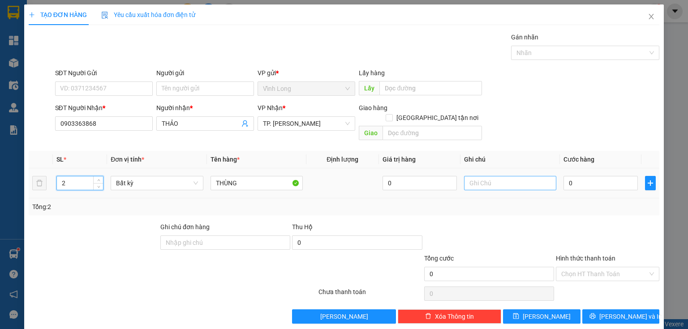
type input "2"
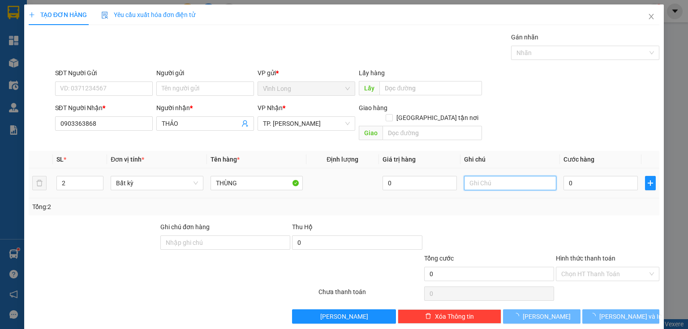
click at [496, 176] on input "text" at bounding box center [510, 183] width 92 height 14
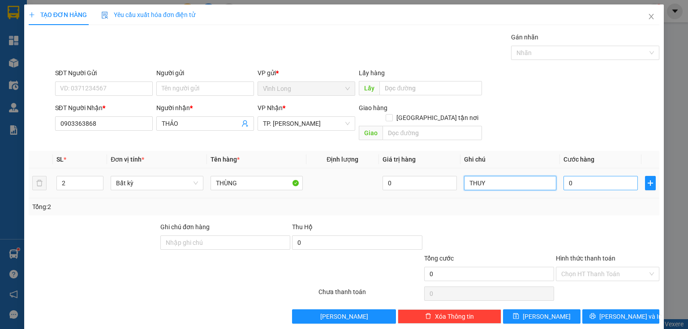
type input "THUY"
type input "6"
type input "60"
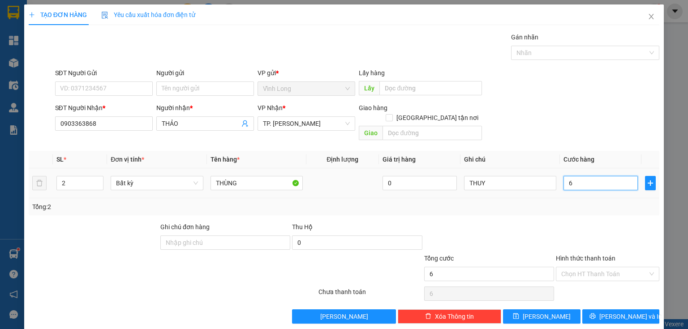
type input "60"
type input "60.000"
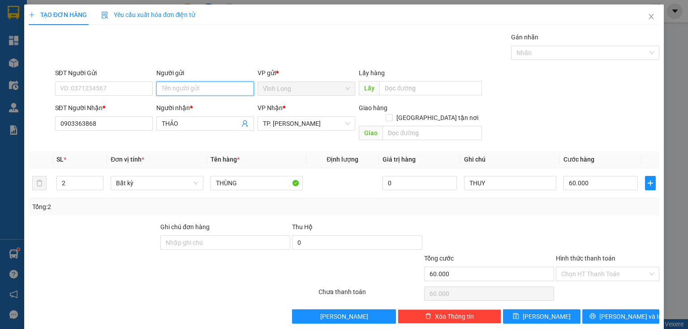
click at [201, 82] on input "Người gửi" at bounding box center [205, 89] width 98 height 14
type input "BÁN"
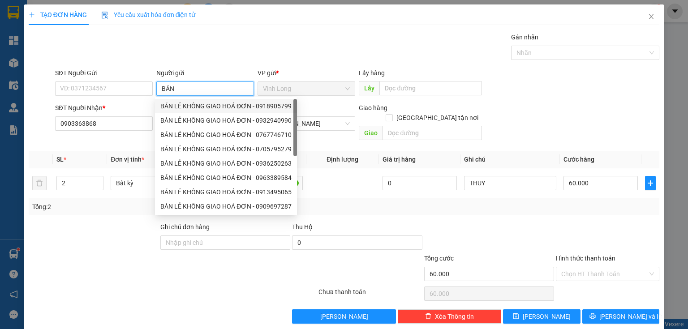
click at [190, 108] on div "BÁN LẺ KHÔNG GIAO HOÁ ĐƠN - 0918905799" at bounding box center [225, 106] width 131 height 10
type input "0918905799"
type input "BÁN LẺ KHÔNG GIAO HOÁ ĐƠN"
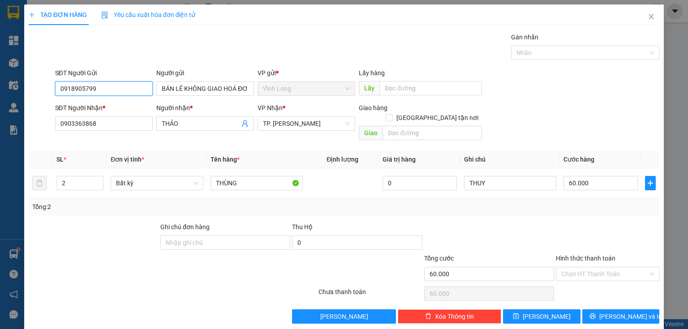
drag, startPoint x: 124, startPoint y: 88, endPoint x: 0, endPoint y: 82, distance: 123.8
click at [0, 101] on div "TẠO ĐƠN HÀNG Yêu cầu xuất hóa đơn điện tử Transit Pickup Surcharge Ids Transit …" at bounding box center [344, 164] width 688 height 329
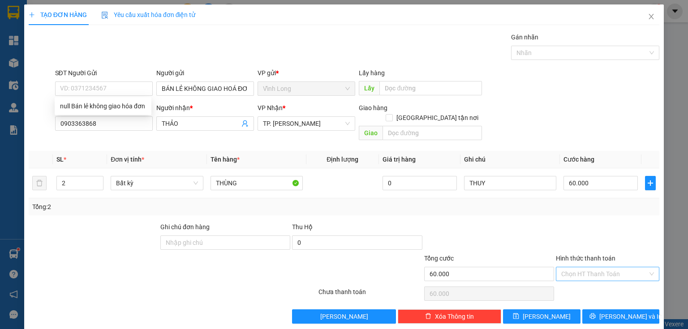
click at [593, 267] on input "Hình thức thanh toán" at bounding box center [604, 273] width 86 height 13
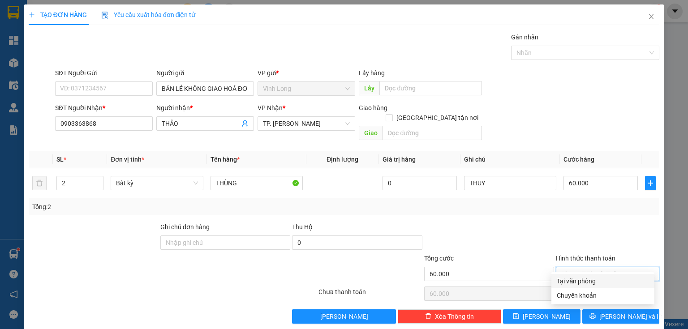
click at [580, 278] on div "Tại văn phòng" at bounding box center [603, 281] width 92 height 10
type input "0"
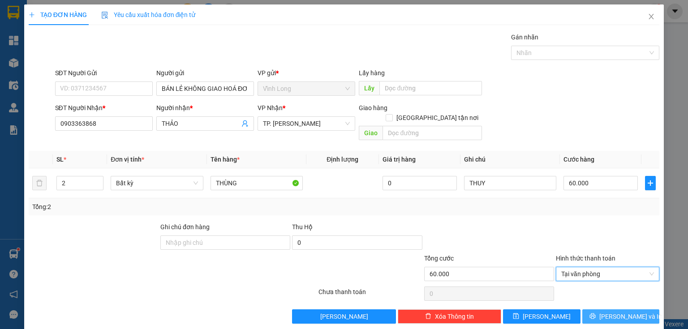
drag, startPoint x: 610, startPoint y: 301, endPoint x: 457, endPoint y: 295, distance: 152.4
click at [607, 310] on button "[PERSON_NAME] và In" at bounding box center [620, 317] width 77 height 14
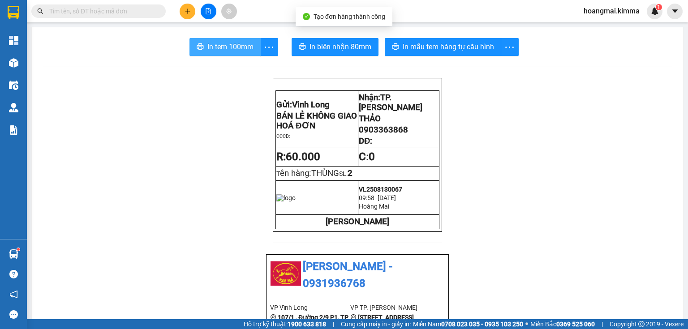
click at [201, 43] on button "In tem 100mm" at bounding box center [224, 47] width 71 height 18
